Goal: Task Accomplishment & Management: Use online tool/utility

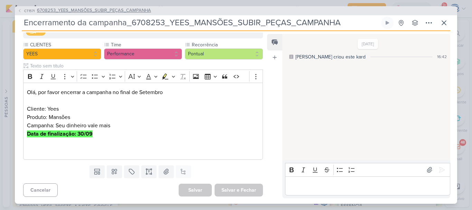
scroll to position [302, 0]
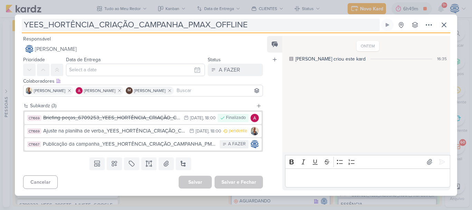
scroll to position [942, 0]
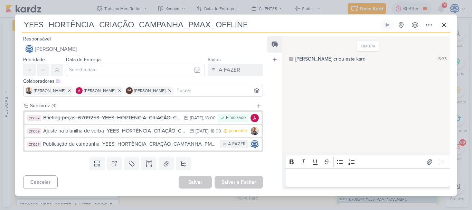
click at [23, 23] on input "YEES_HORTÊNCIA_CRIAÇÃO_CAMPANHA_PMAX_OFFLINE" at bounding box center [201, 25] width 358 height 12
paste input "6709253"
type input "6709253YEES_HORTÊNCIA_CRIAÇÃO_CAMPANHA_PMAX_OFFLINE"
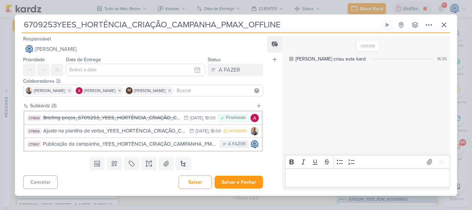
type input "6709253_YEES_HORTÊNCIA_CRIAÇÃO_CAMPANHA_PMAX_OFFLINE"
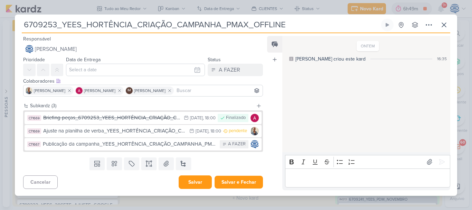
type input "6709253_YEES_HORTÊNCIA_CRIAÇÃO_CAMPANHA_PMAX_OFFLINE"
click at [187, 186] on button "Salvar" at bounding box center [195, 181] width 33 height 13
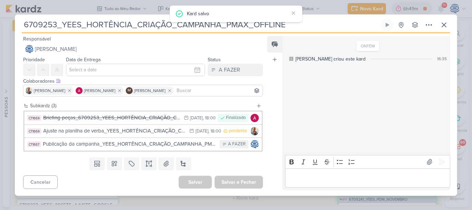
click at [304, 27] on input "6709253_YEES_HORTÊNCIA_CRIAÇÃO_CAMPANHA_PMAX_OFFLINE" at bounding box center [201, 25] width 358 height 12
click at [297, 101] on div "ONTEM Caroline criou este kard 16:35" at bounding box center [365, 95] width 167 height 116
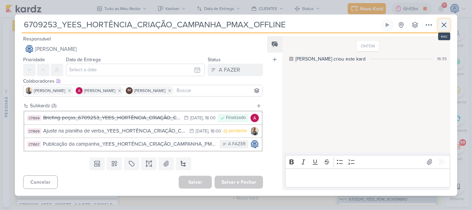
click at [442, 27] on icon at bounding box center [444, 25] width 8 height 8
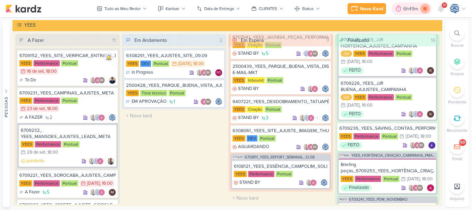
click at [426, 11] on icon at bounding box center [425, 9] width 10 height 10
